Goal: Task Accomplishment & Management: Manage account settings

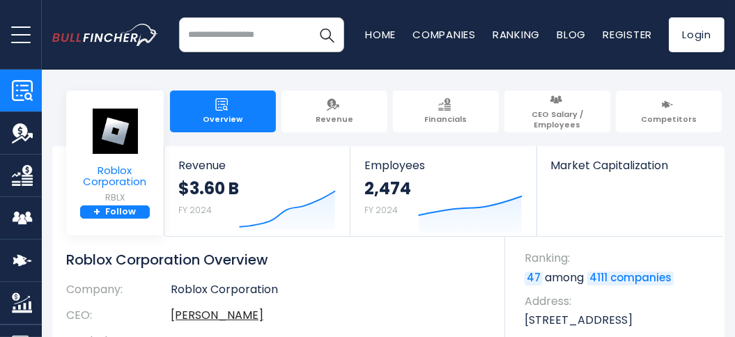
click at [96, 201] on small "RBLX" at bounding box center [115, 198] width 82 height 13
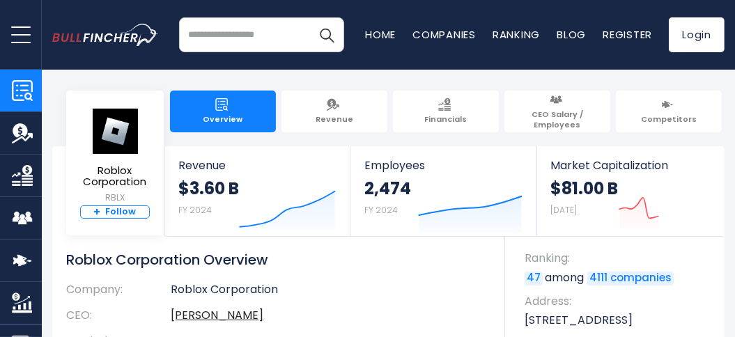
click at [100, 215] on strong "+" at bounding box center [97, 212] width 7 height 13
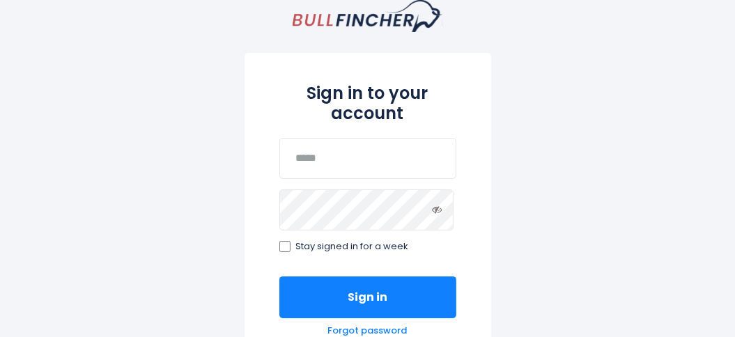
scroll to position [70, 0]
click at [388, 148] on input "email" at bounding box center [368, 158] width 177 height 41
type input "****"
click at [434, 205] on icon at bounding box center [438, 210] width 10 height 10
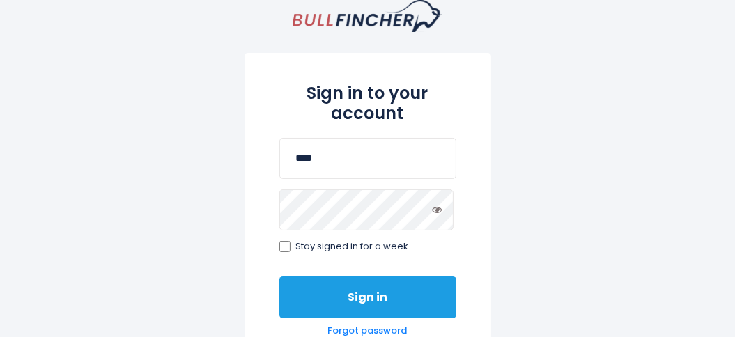
click at [388, 308] on button "Sign in" at bounding box center [368, 298] width 177 height 42
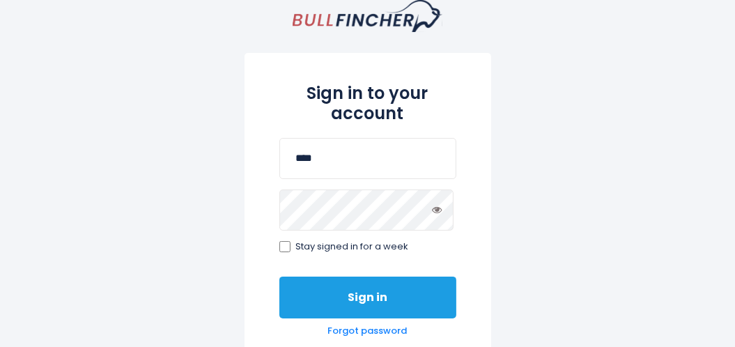
click at [371, 285] on button "Sign in" at bounding box center [368, 298] width 177 height 42
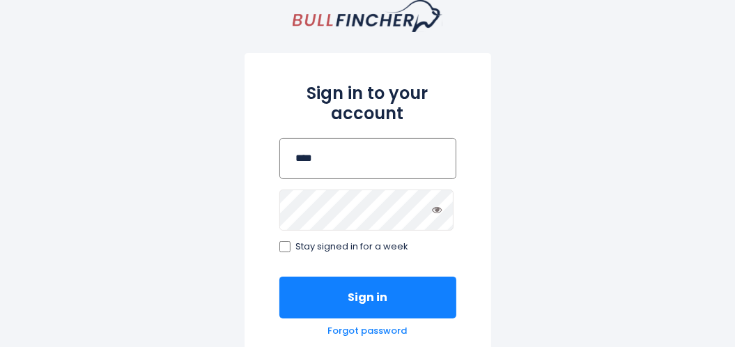
click at [399, 180] on div "Sign in to your account **** Stay signed in for a week Sign in Forgot password" at bounding box center [368, 204] width 247 height 303
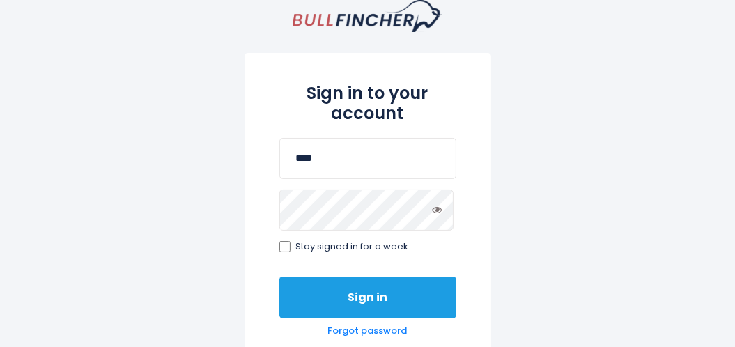
click at [345, 295] on button "Sign in" at bounding box center [368, 298] width 177 height 42
drag, startPoint x: 345, startPoint y: 295, endPoint x: 378, endPoint y: 284, distance: 34.4
click at [347, 291] on button "Sign in" at bounding box center [368, 298] width 177 height 42
click at [378, 284] on button "Sign in" at bounding box center [368, 298] width 177 height 42
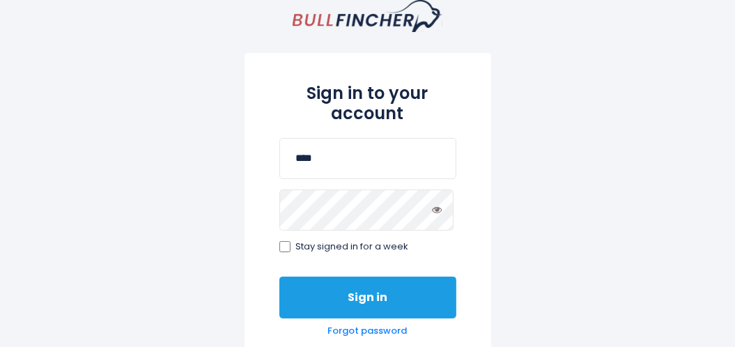
click at [378, 297] on button "Sign in" at bounding box center [368, 298] width 177 height 42
drag, startPoint x: 386, startPoint y: 311, endPoint x: 434, endPoint y: 304, distance: 48.6
click at [402, 308] on button "Sign in" at bounding box center [368, 298] width 177 height 42
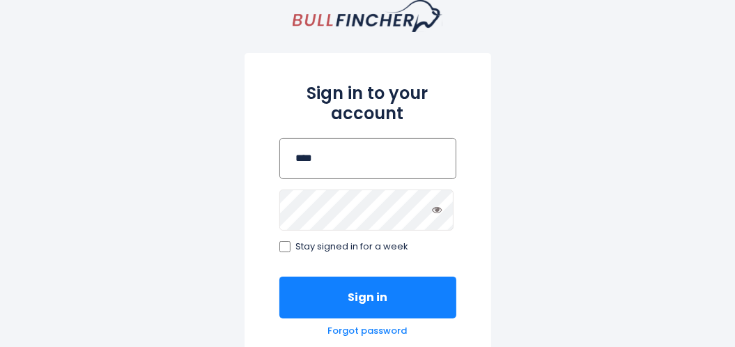
click at [396, 156] on input "****" at bounding box center [368, 158] width 177 height 41
click at [437, 205] on icon at bounding box center [438, 210] width 10 height 10
click at [280, 277] on button "Sign in" at bounding box center [368, 298] width 177 height 42
